Goal: Information Seeking & Learning: Understand process/instructions

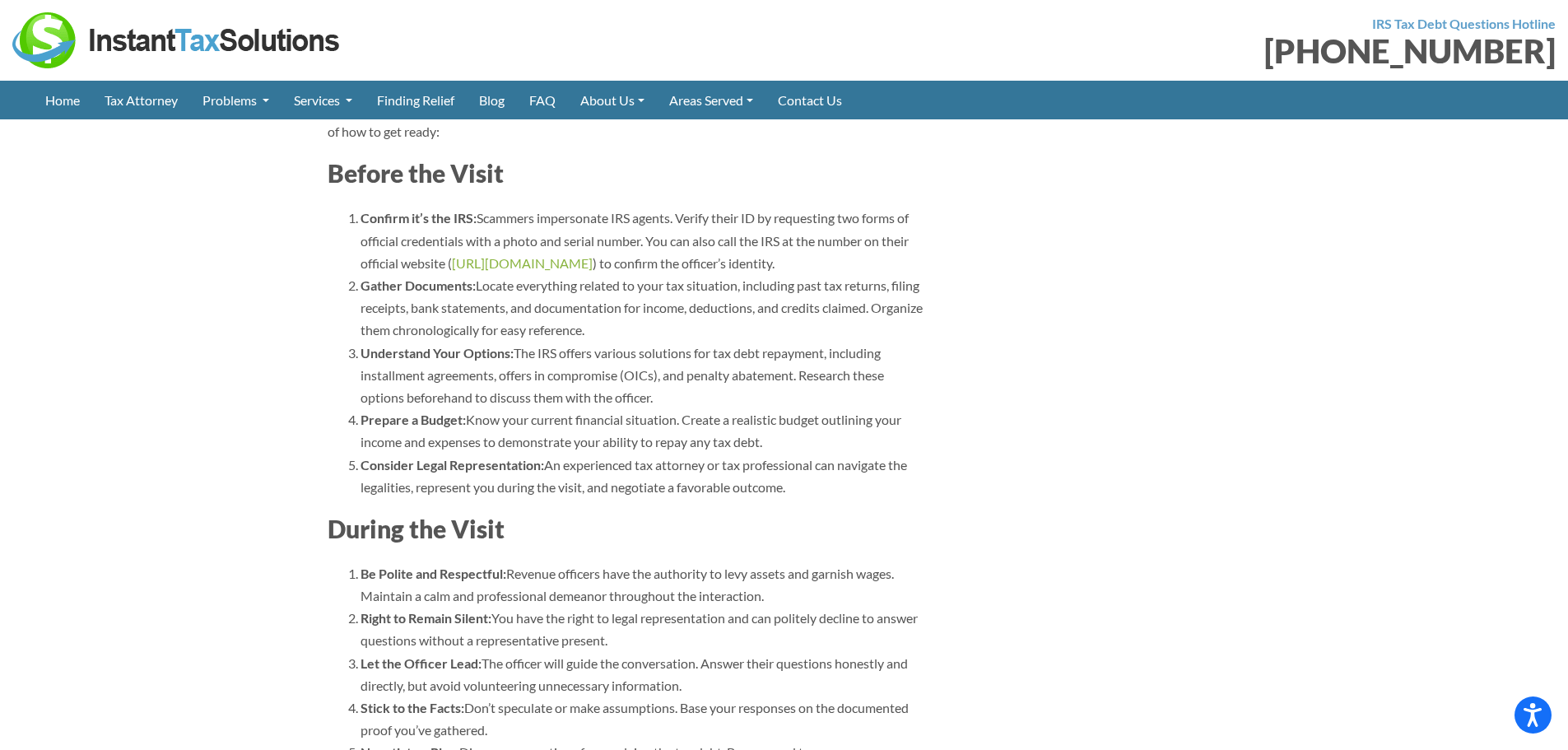
scroll to position [2962, 0]
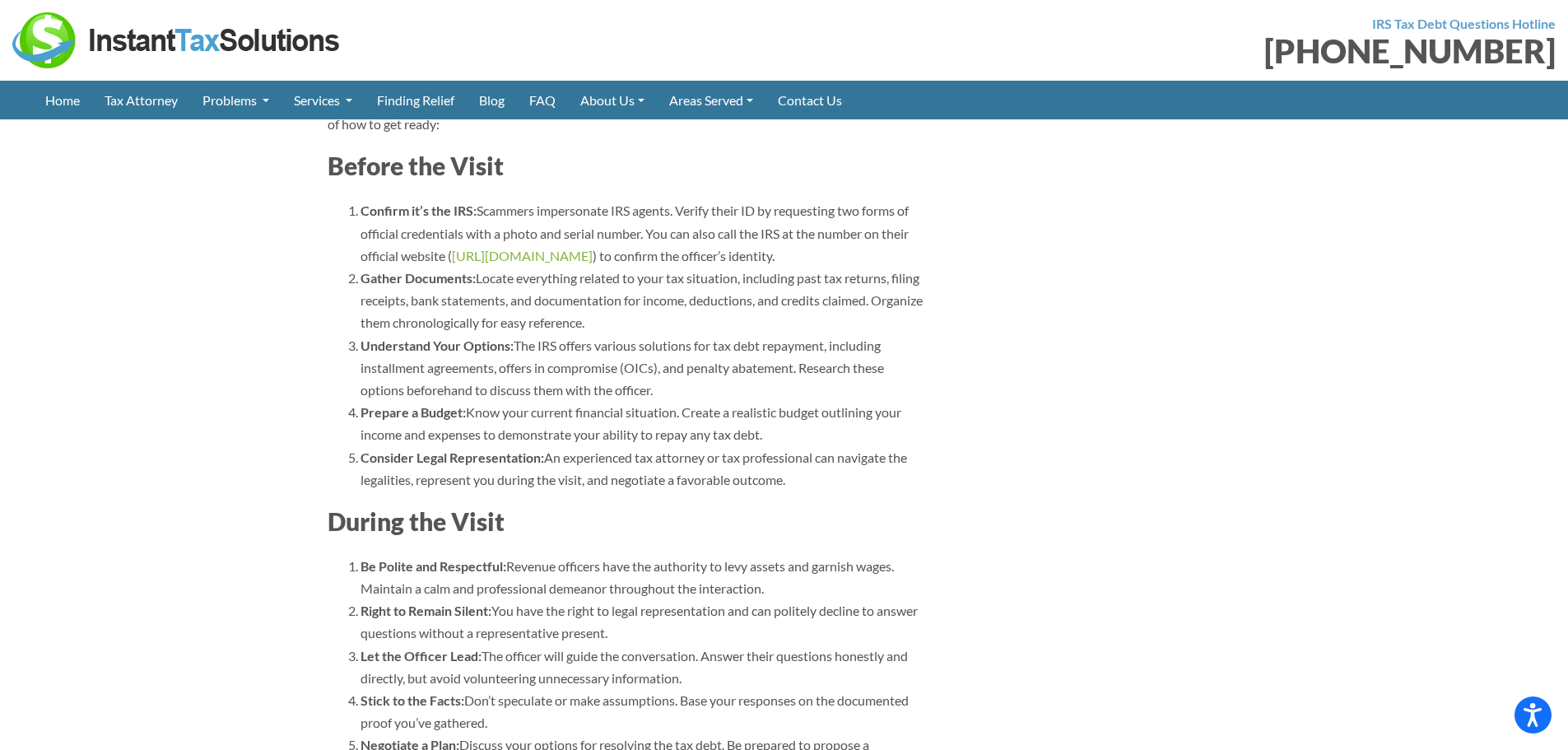
click at [648, 256] on li "Confirm it’s the IRS: Scammers impersonate IRS agents. Verify their ID by reque…" at bounding box center [644, 233] width 568 height 67
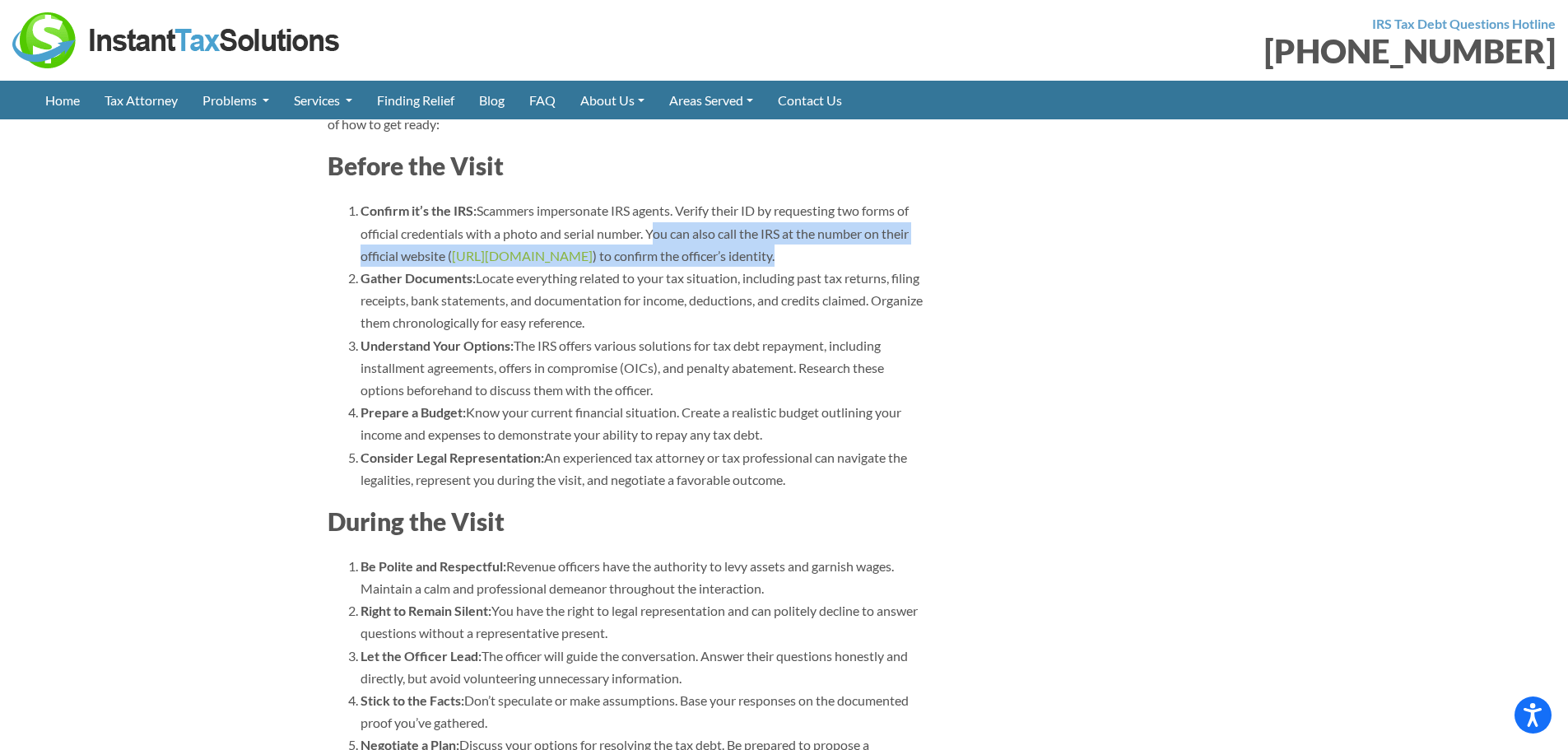
drag, startPoint x: 650, startPoint y: 257, endPoint x: 796, endPoint y: 272, distance: 146.8
click at [795, 267] on li "Confirm it’s the IRS: Scammers impersonate IRS agents. Verify their ID by reque…" at bounding box center [644, 233] width 568 height 67
copy li "You can also call the IRS at the number on their official website ( [URL][DOMAI…"
click at [688, 267] on li "Confirm it’s the IRS: Scammers impersonate IRS agents. Verify their ID by reque…" at bounding box center [644, 233] width 568 height 67
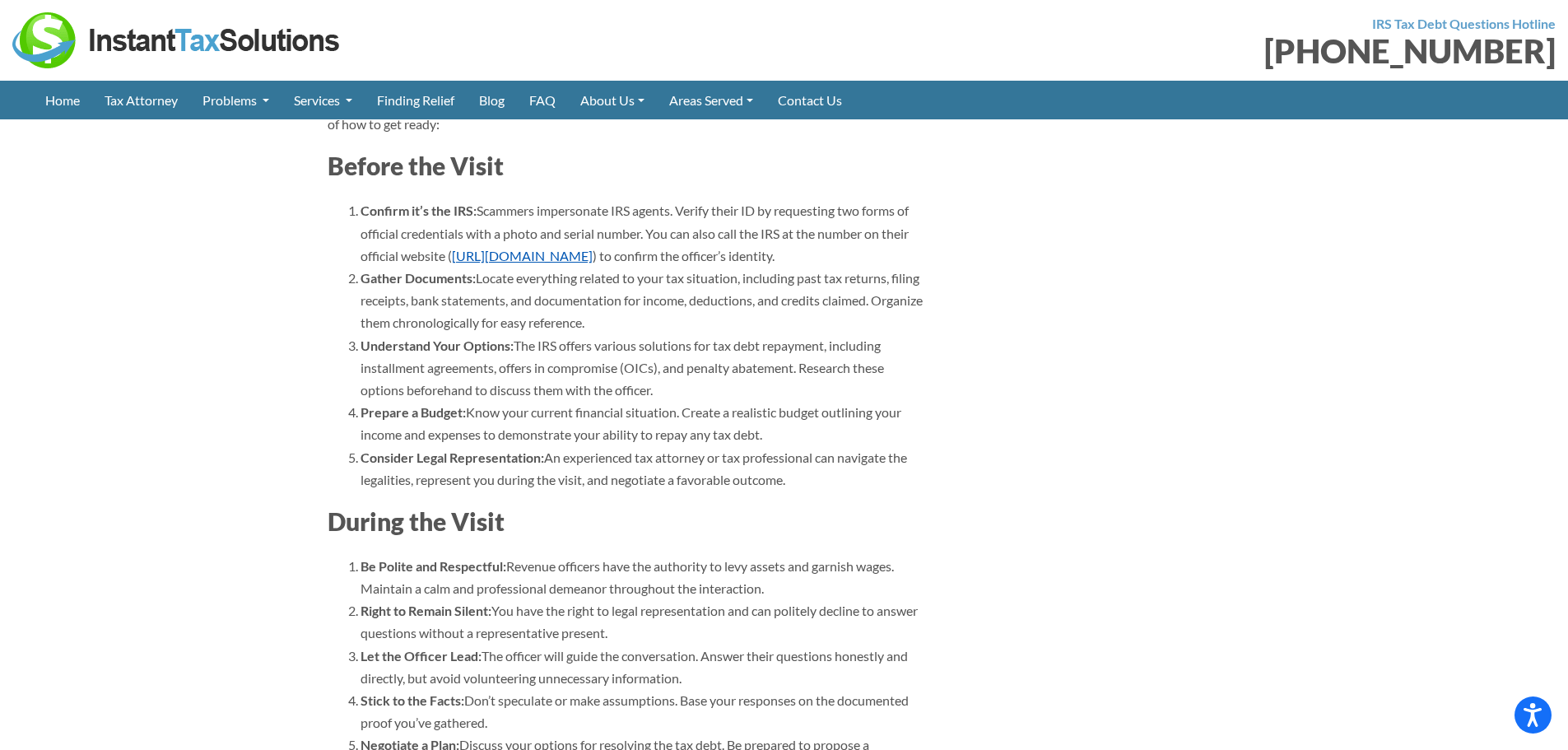
drag, startPoint x: 451, startPoint y: 277, endPoint x: 570, endPoint y: 276, distance: 119.0
click at [570, 267] on li "Confirm it’s the IRS: Scammers impersonate IRS agents. Verify their ID by reque…" at bounding box center [644, 233] width 568 height 67
copy link "[URL][DOMAIN_NAME]"
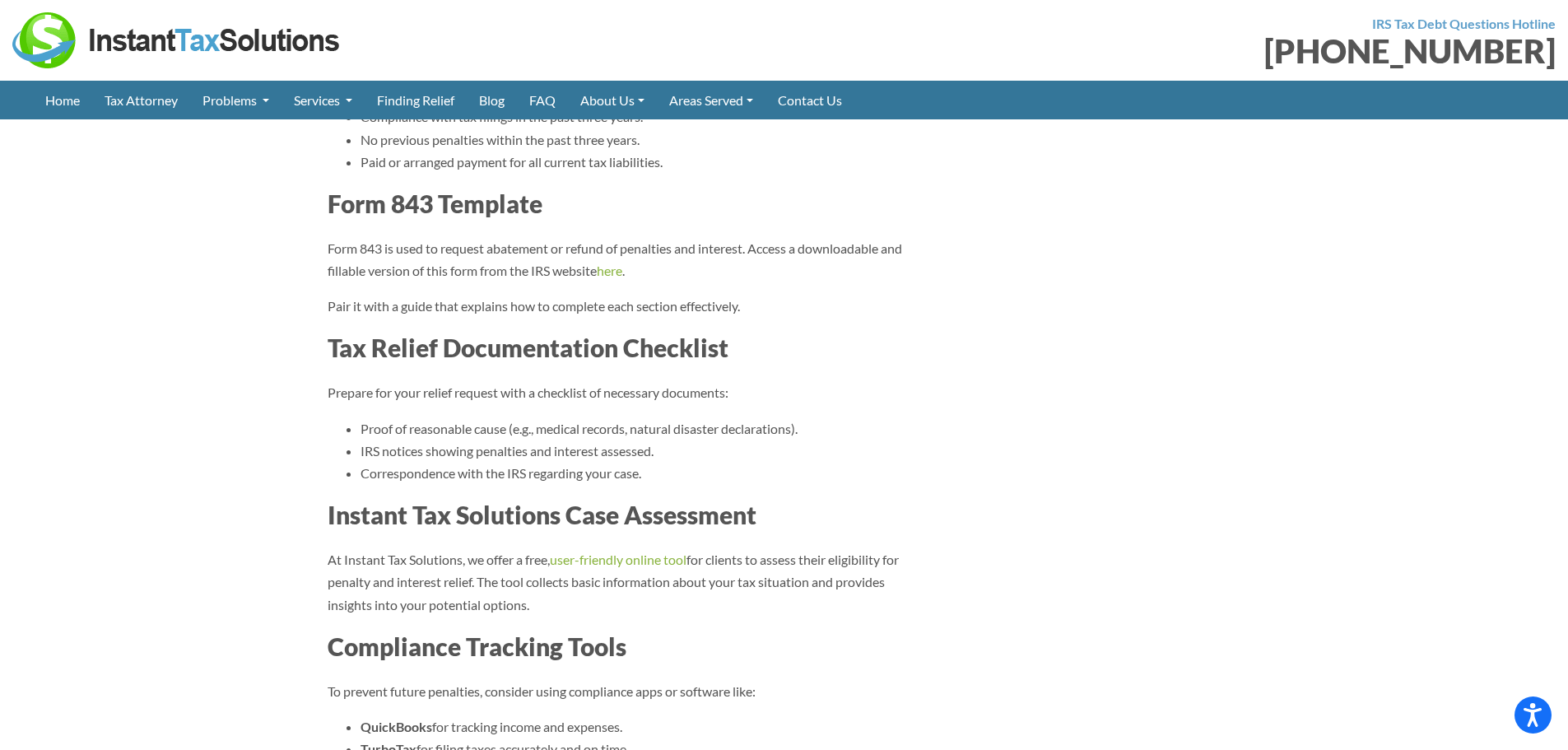
scroll to position [5595, 0]
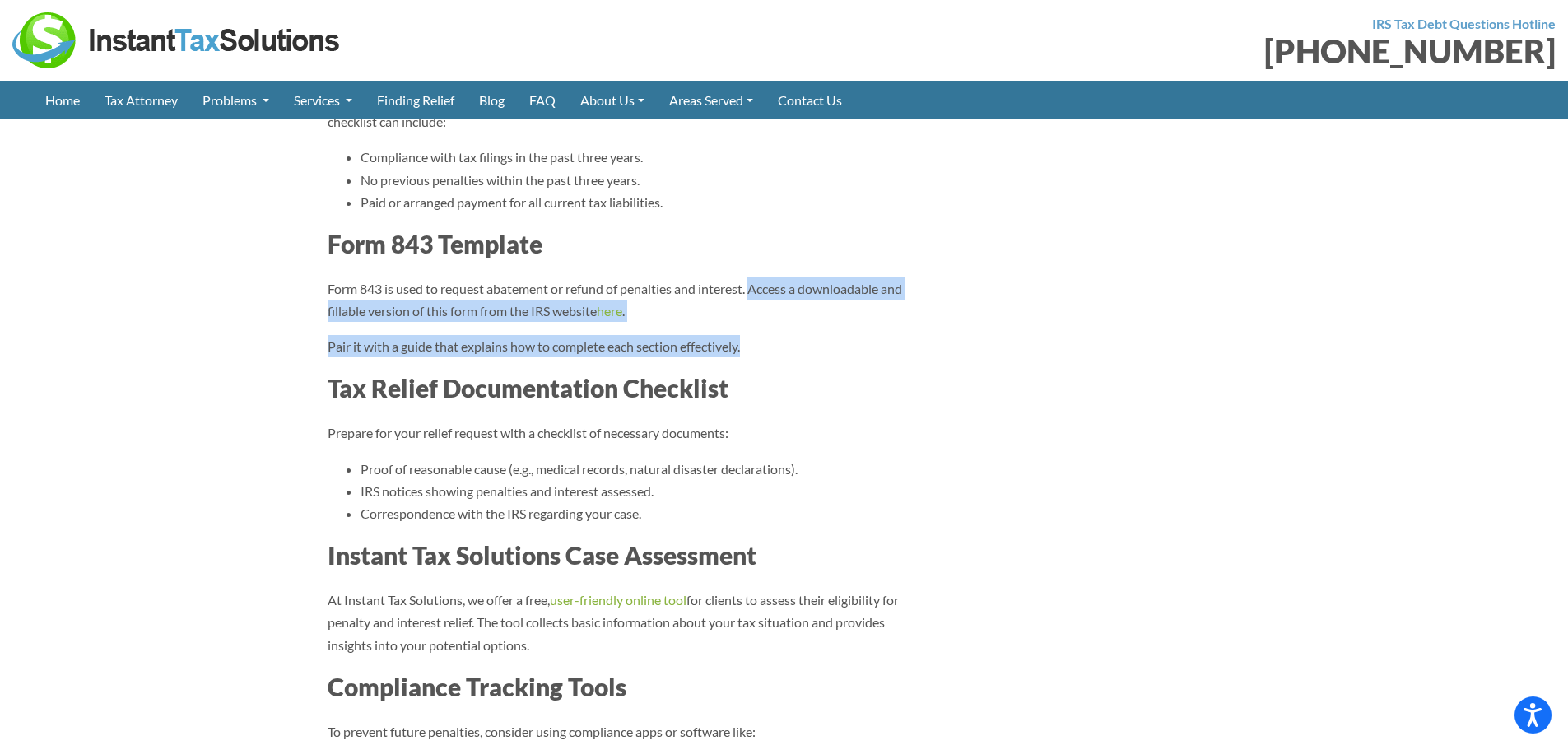
drag, startPoint x: 755, startPoint y: 288, endPoint x: 788, endPoint y: 326, distance: 50.3
click at [797, 316] on p "Form 843 is used to request abatement or refund of penalties and interest. Acce…" at bounding box center [628, 299] width 600 height 44
copy p "Access a downloadable and fillable version of this form from the IRS website he…"
click at [328, 322] on p "Form 843 is used to request abatement or refund of penalties and interest. Acce…" at bounding box center [628, 299] width 600 height 44
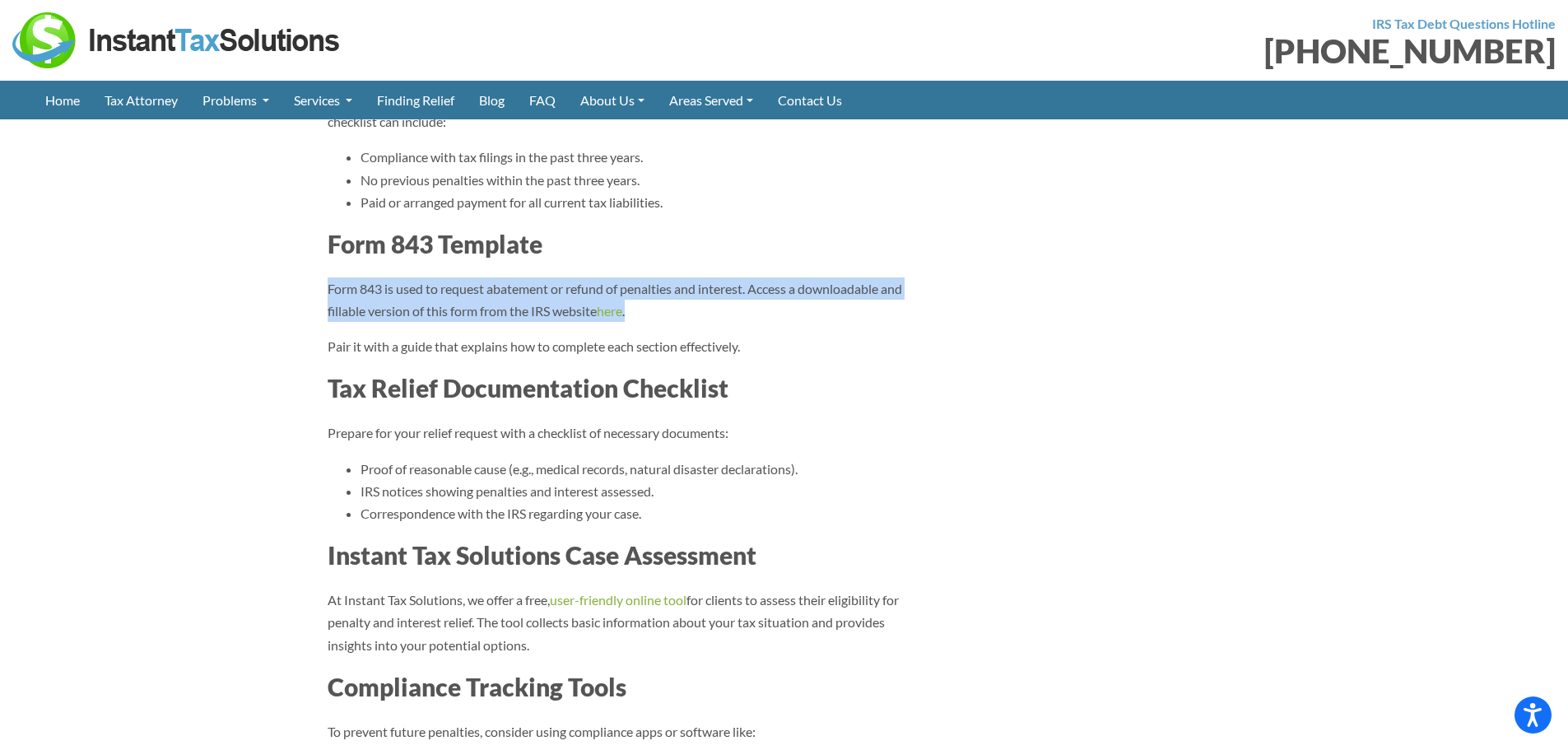
drag, startPoint x: 325, startPoint y: 287, endPoint x: 709, endPoint y: 315, distance: 385.0
copy p "Form 843 is used to request abatement or refund of penalties and interest. Acce…"
click at [487, 301] on p "Form 843 is used to request abatement or refund of penalties and interest. Acce…" at bounding box center [628, 299] width 600 height 44
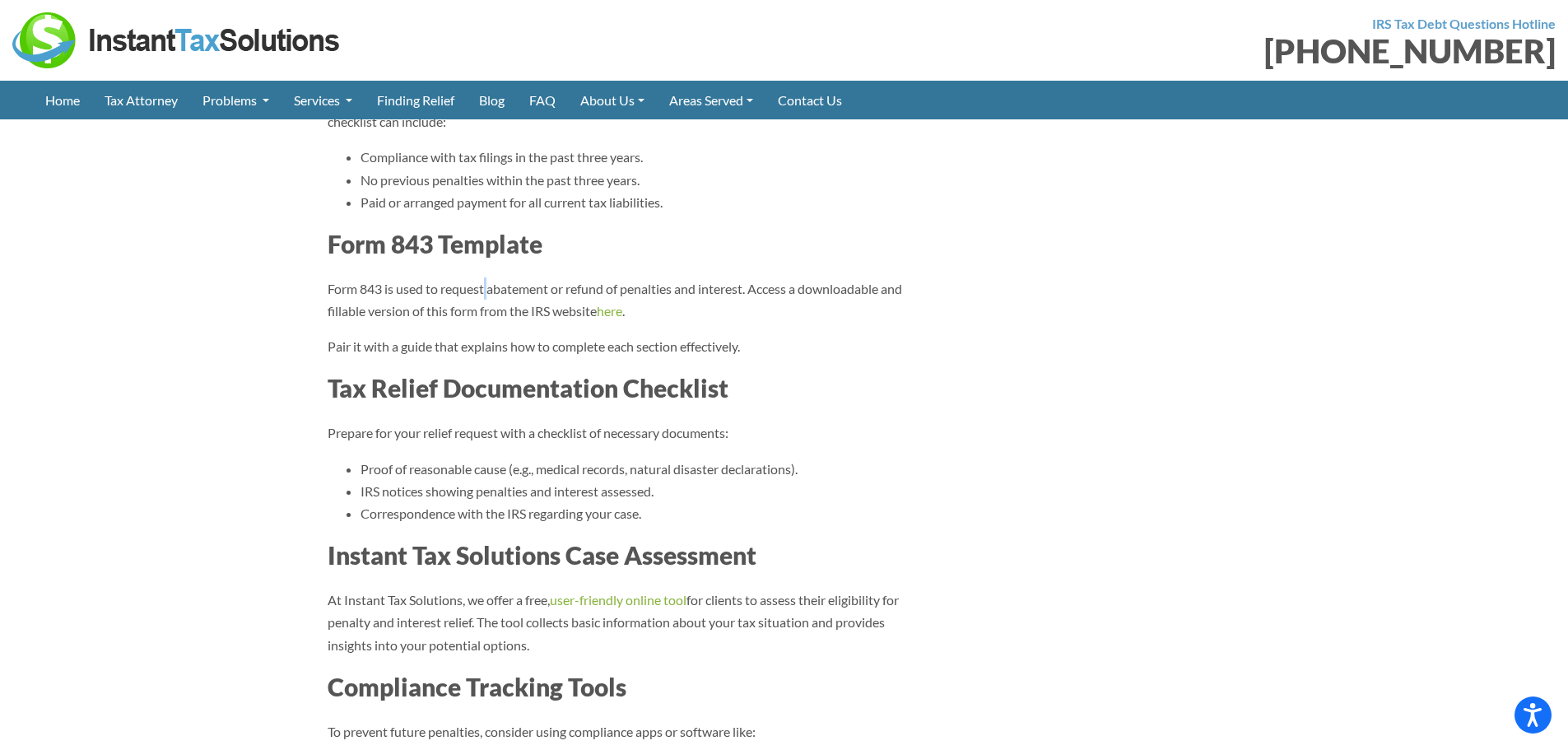
click at [487, 301] on p "Form 843 is used to request abatement or refund of penalties and interest. Acce…" at bounding box center [628, 299] width 600 height 44
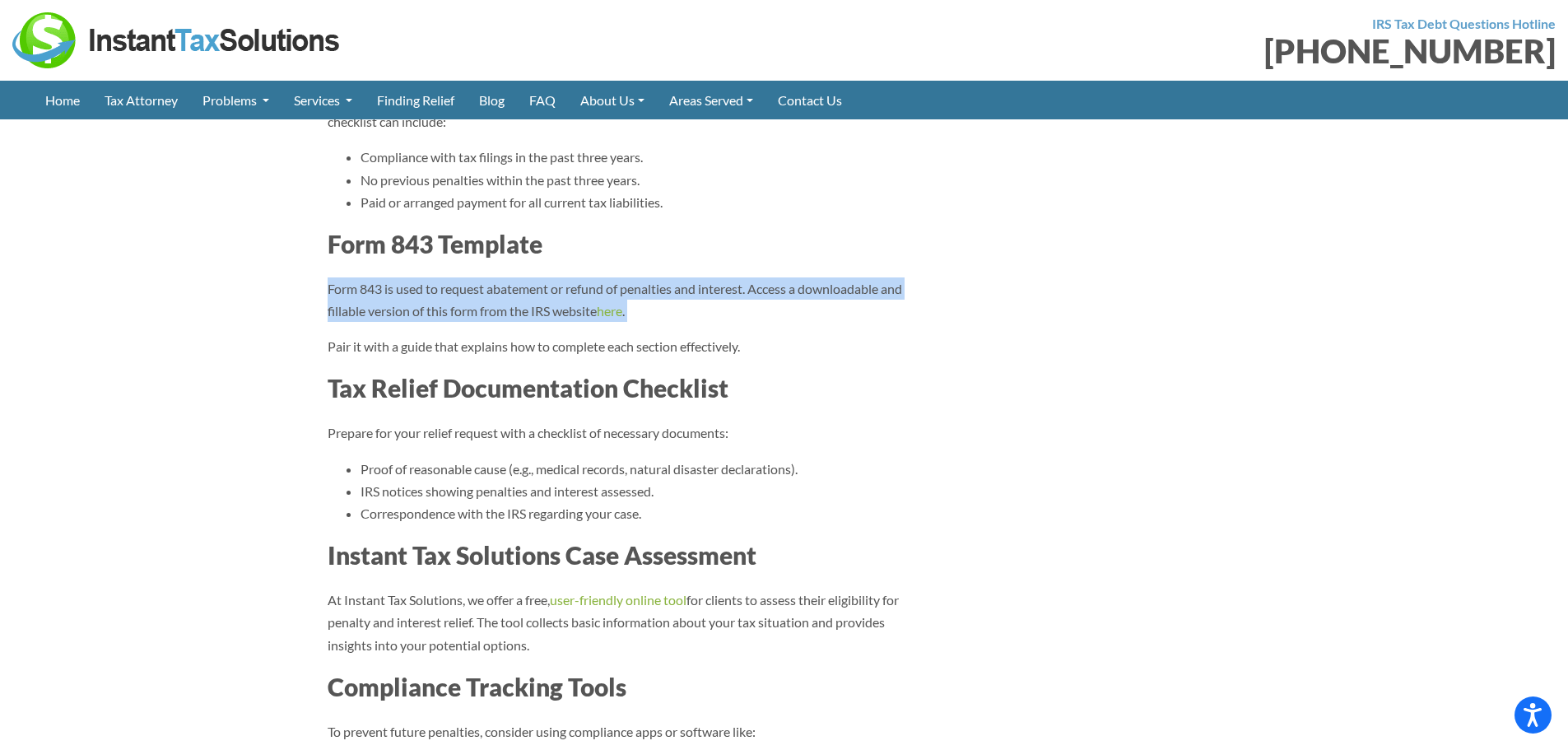
click at [487, 301] on p "Form 843 is used to request abatement or refund of penalties and interest. Acce…" at bounding box center [628, 299] width 600 height 44
copy div "Form 843 is used to request abatement or refund of penalties and interest. Acce…"
